Goal: Task Accomplishment & Management: Manage account settings

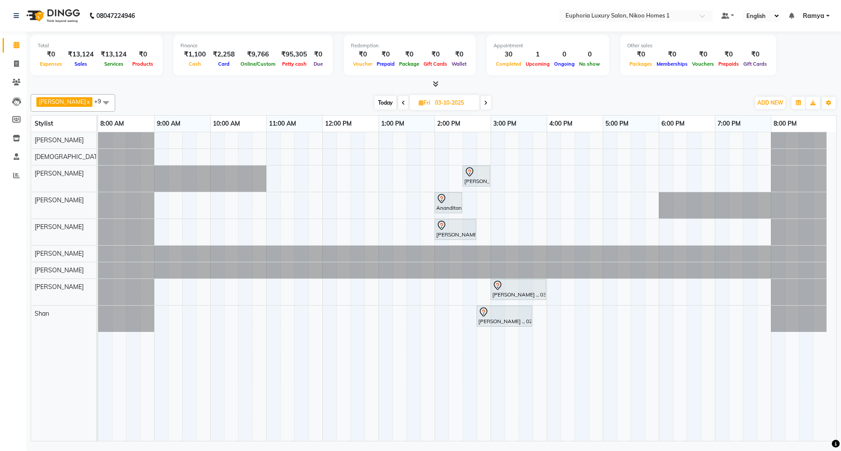
click at [375, 106] on span "Today" at bounding box center [386, 103] width 22 height 14
type input "02-10-2025"
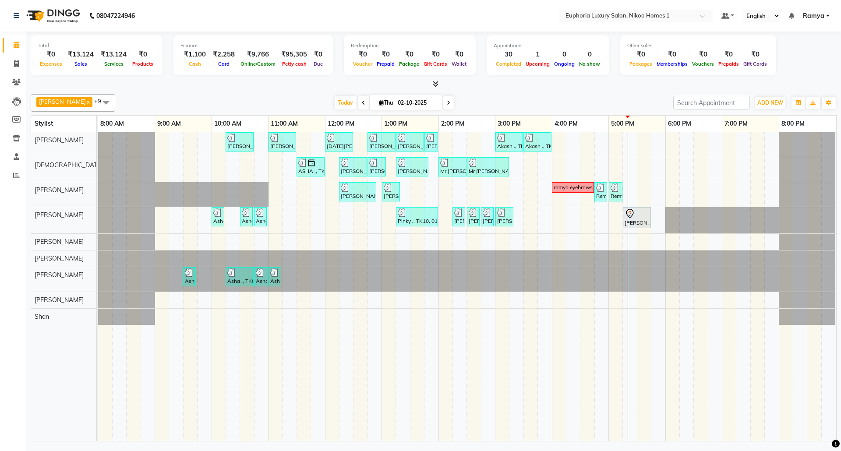
click at [824, 14] on span "Ramya" at bounding box center [813, 15] width 21 height 9
click at [797, 60] on link "Sign out" at bounding box center [785, 60] width 80 height 14
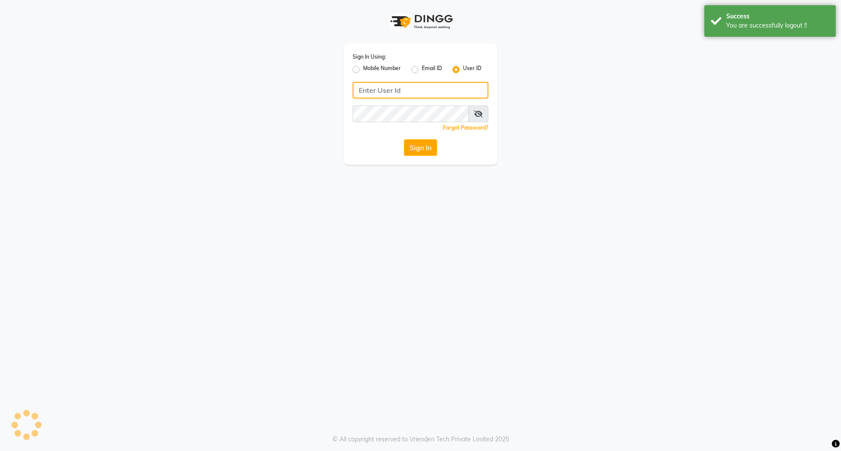
type input "8073170422"
click at [363, 67] on label "Mobile Number" at bounding box center [382, 69] width 38 height 11
click at [363, 67] on input "Mobile Number" at bounding box center [366, 67] width 6 height 6
radio input "true"
radio input "false"
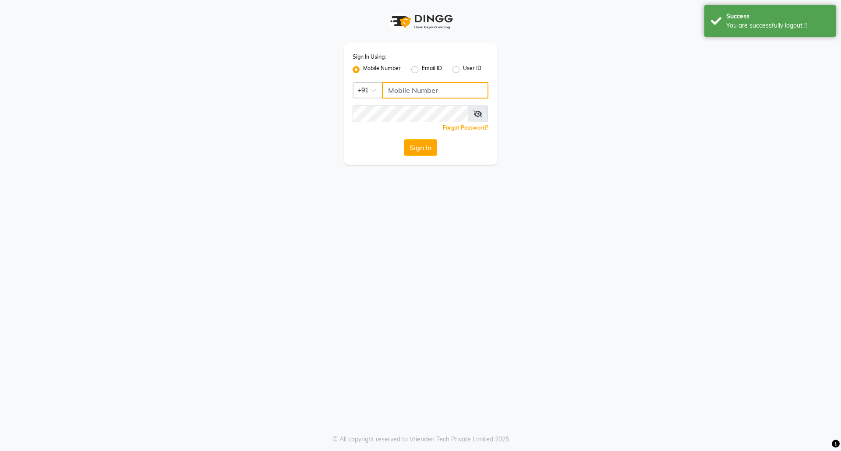
click at [425, 92] on input "Username" at bounding box center [435, 90] width 107 height 17
type input "7760179992"
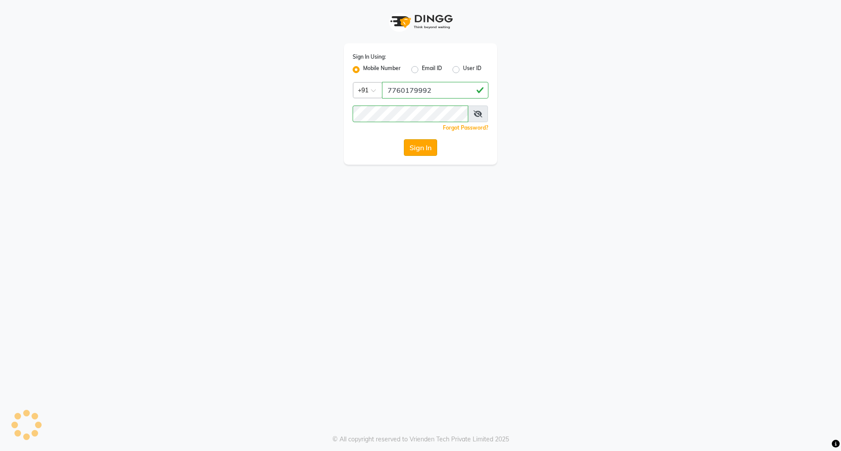
click at [416, 149] on button "Sign In" at bounding box center [420, 147] width 33 height 17
